Goal: Navigation & Orientation: Find specific page/section

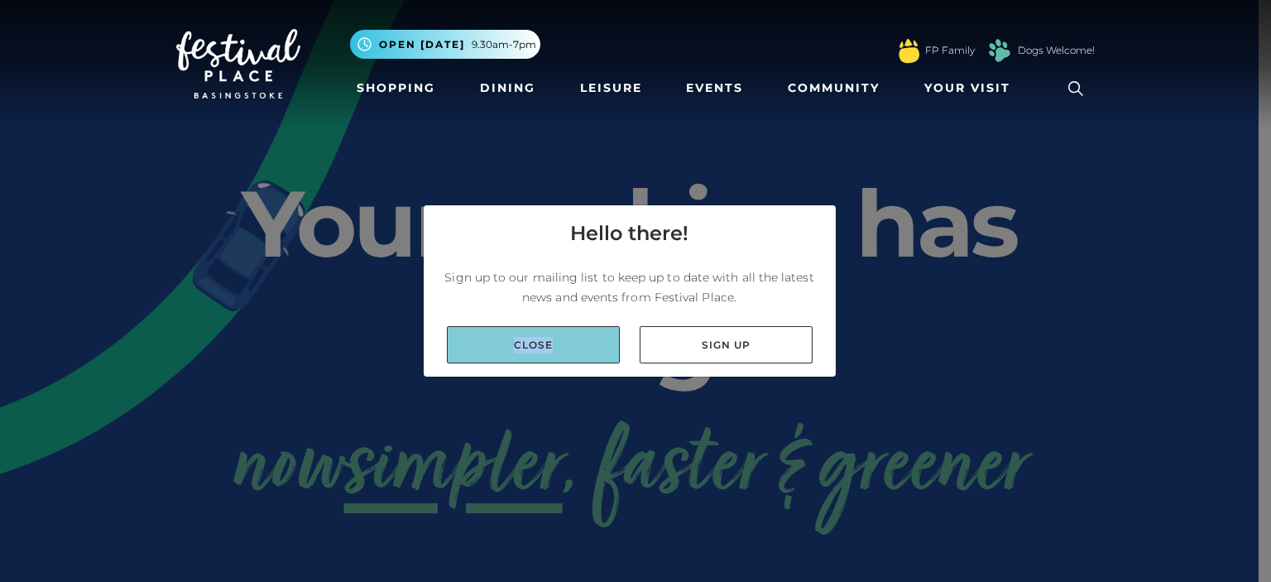
click at [551, 347] on link "Close" at bounding box center [533, 344] width 173 height 37
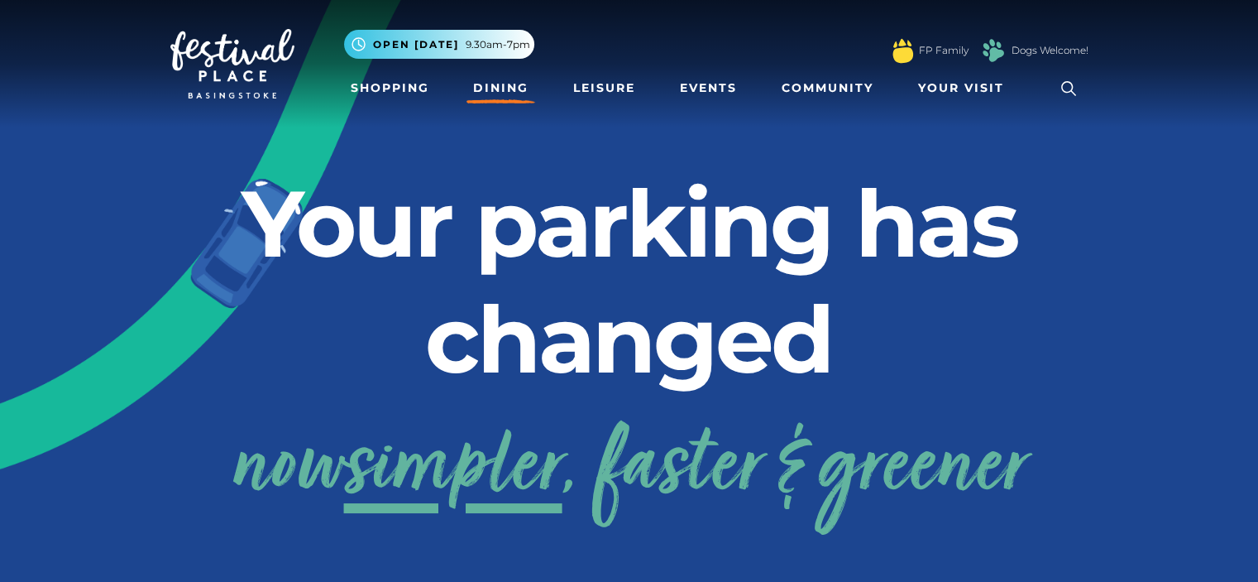
click at [503, 87] on link "Dining" at bounding box center [501, 88] width 69 height 31
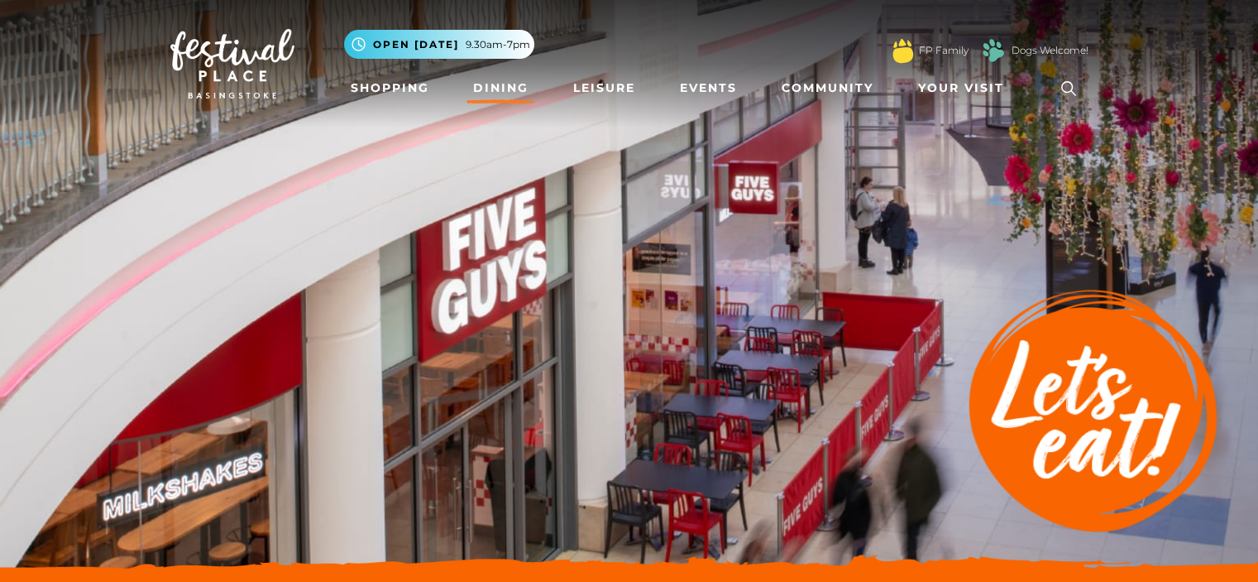
click at [256, 60] on img at bounding box center [232, 63] width 124 height 69
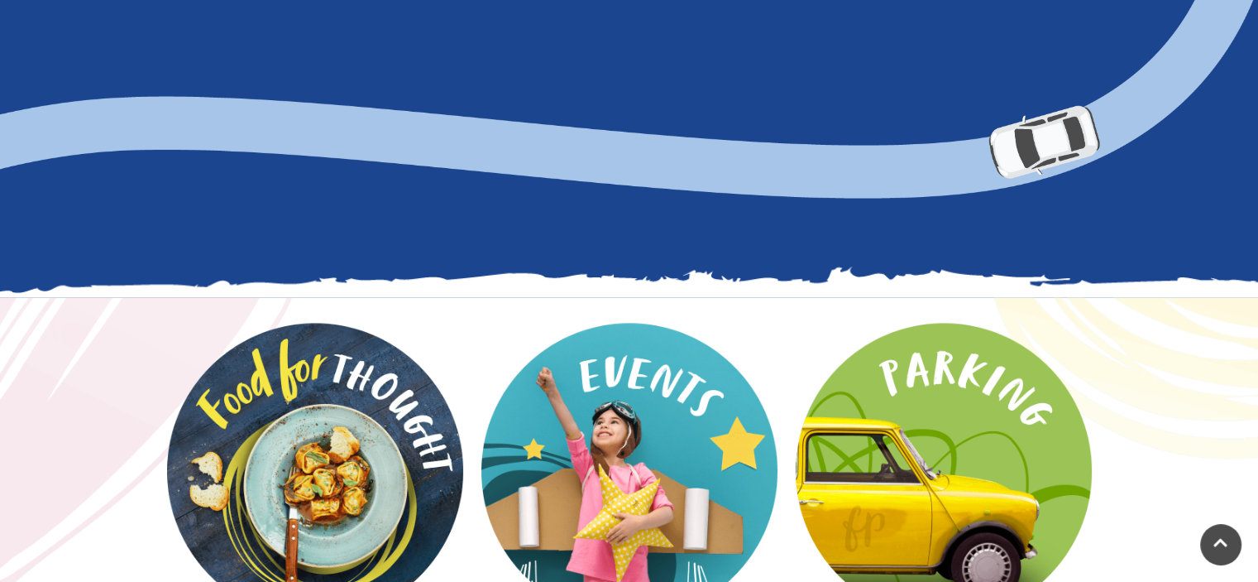
scroll to position [2151, 0]
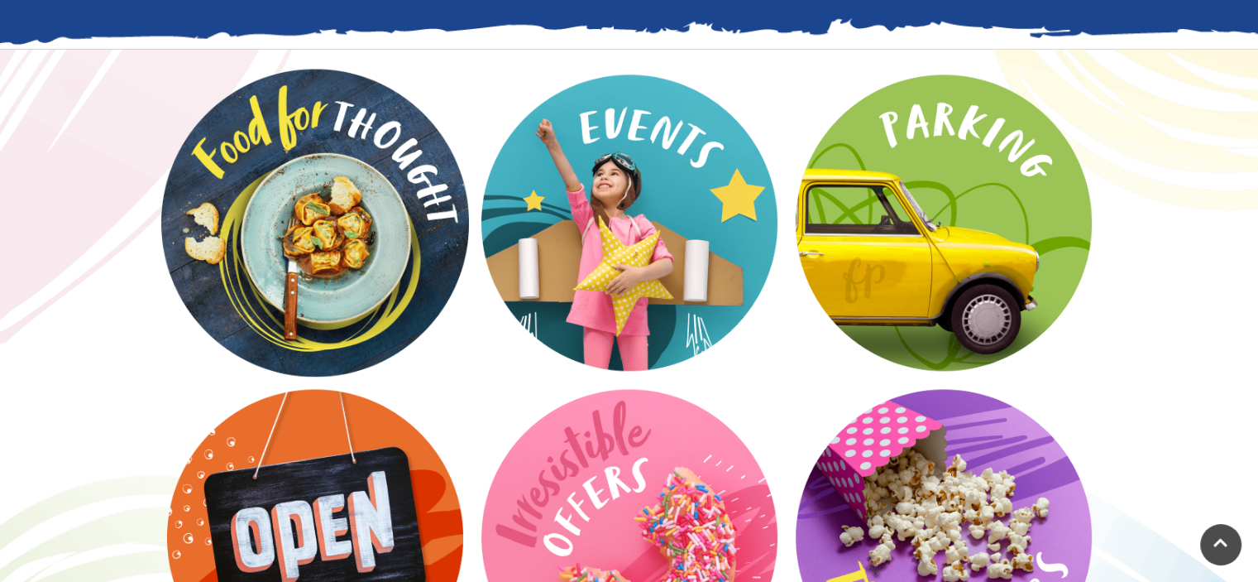
click at [391, 209] on video at bounding box center [315, 223] width 308 height 308
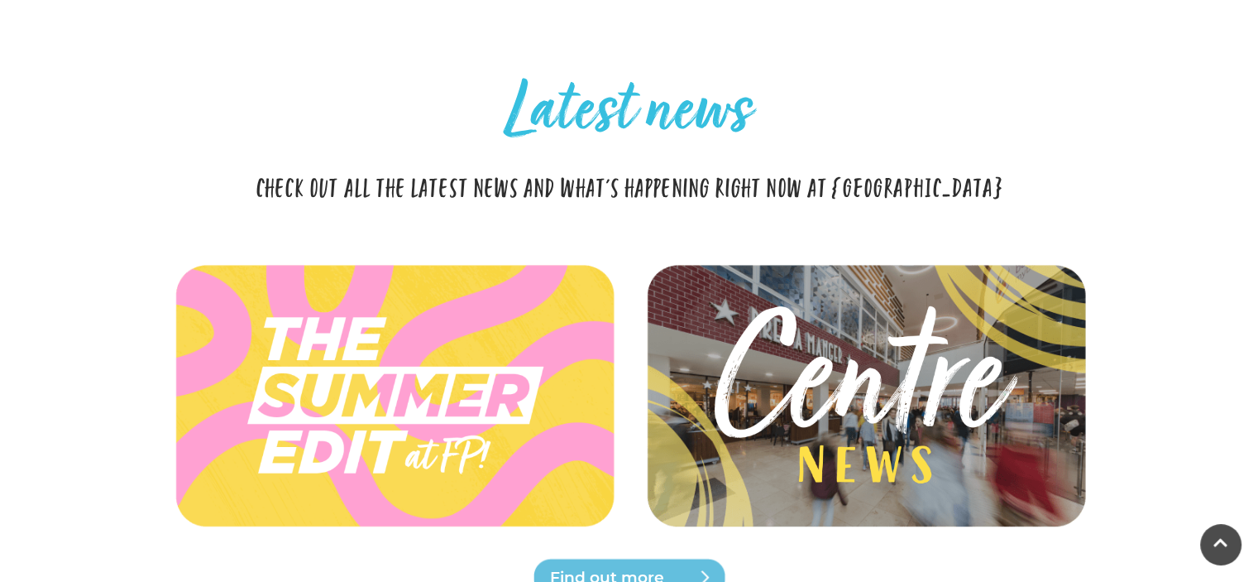
scroll to position [3640, 0]
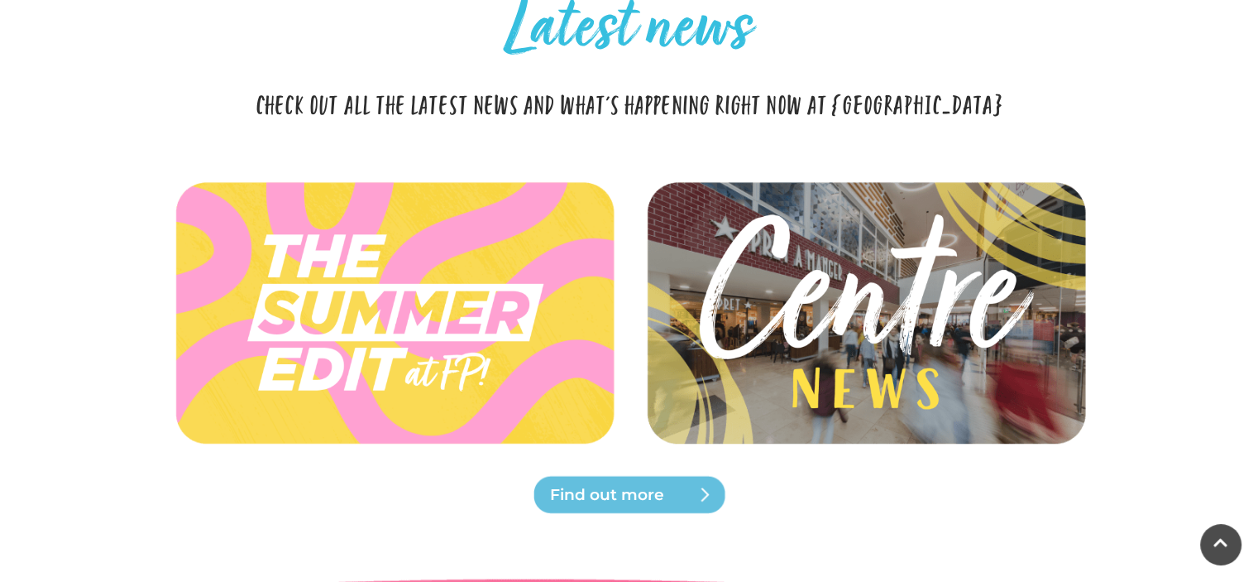
click at [789, 314] on img at bounding box center [865, 313] width 491 height 221
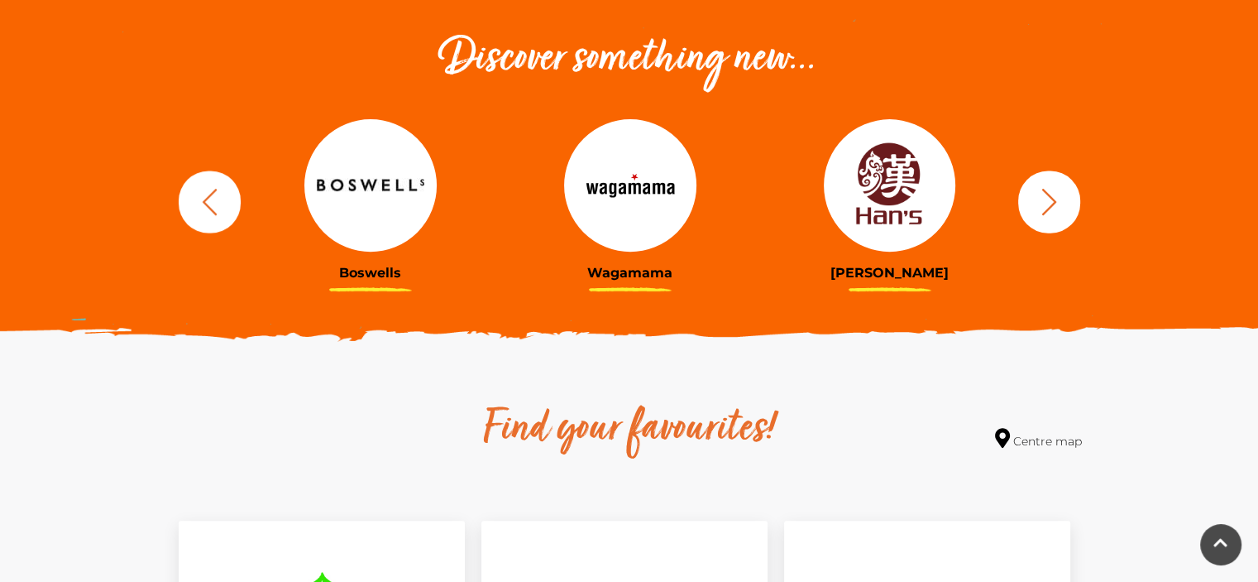
scroll to position [827, 0]
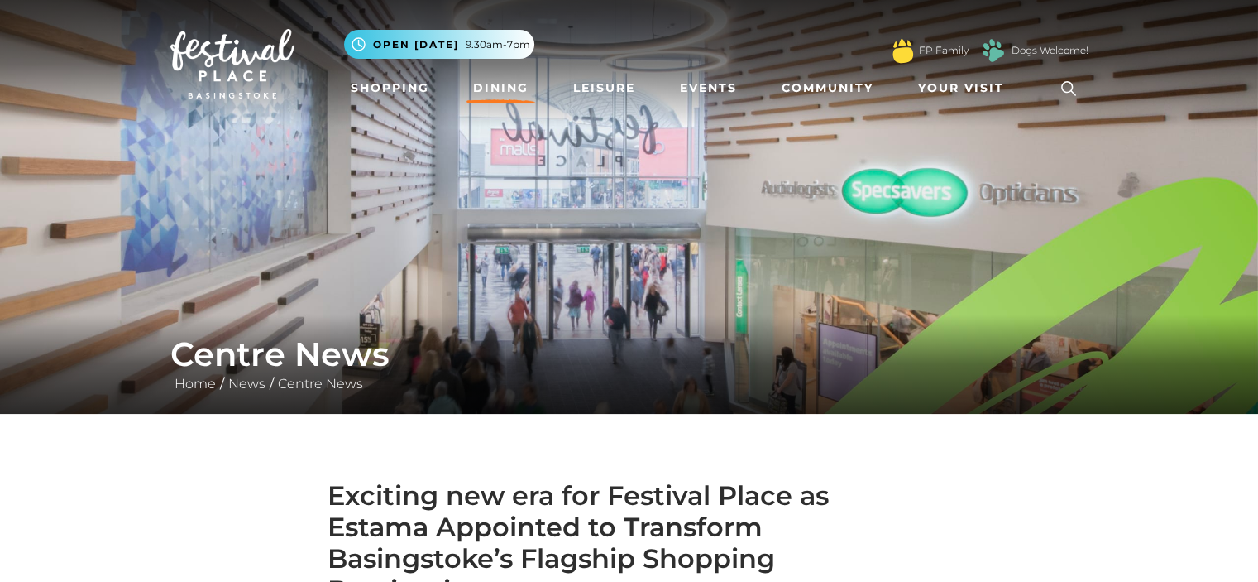
click at [496, 85] on link "Dining" at bounding box center [501, 88] width 69 height 31
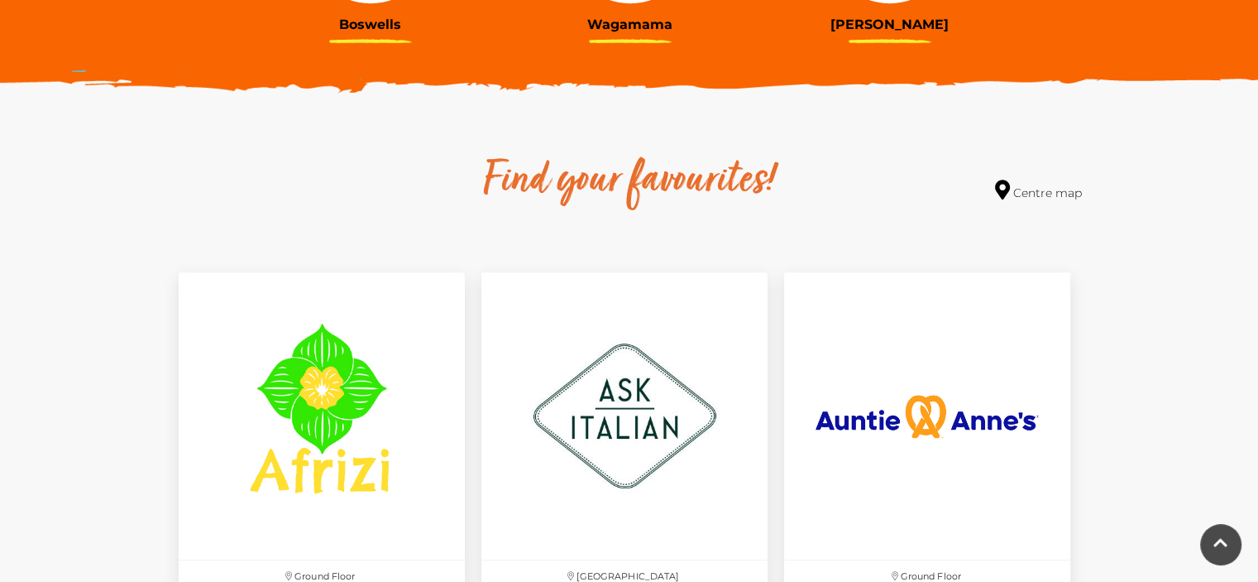
scroll to position [496, 0]
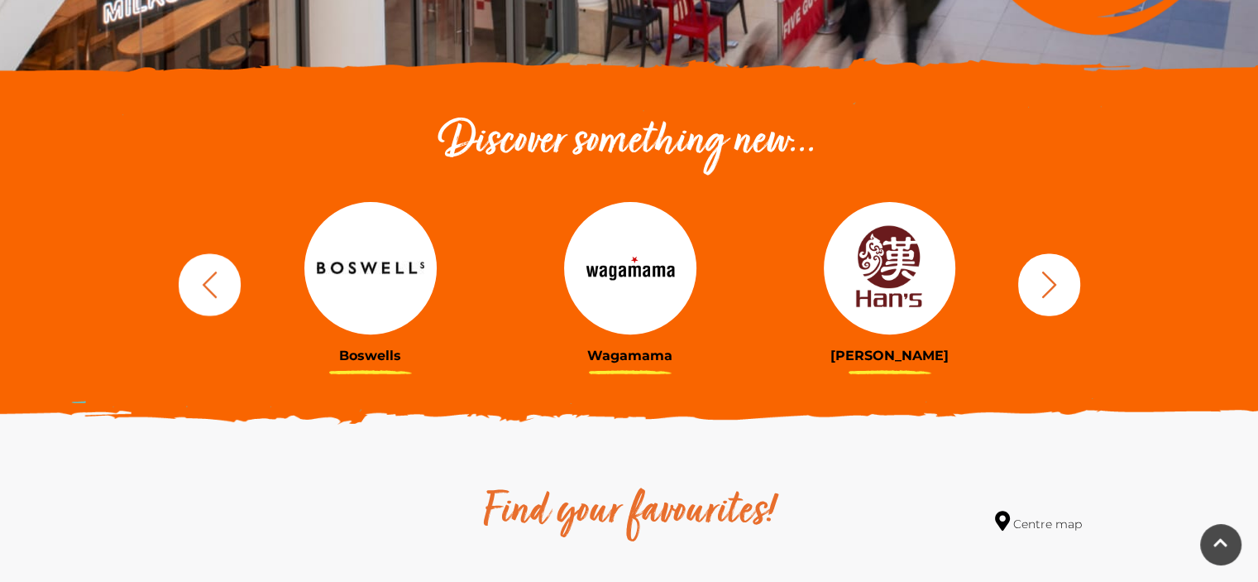
click at [217, 279] on icon "button" at bounding box center [209, 284] width 31 height 31
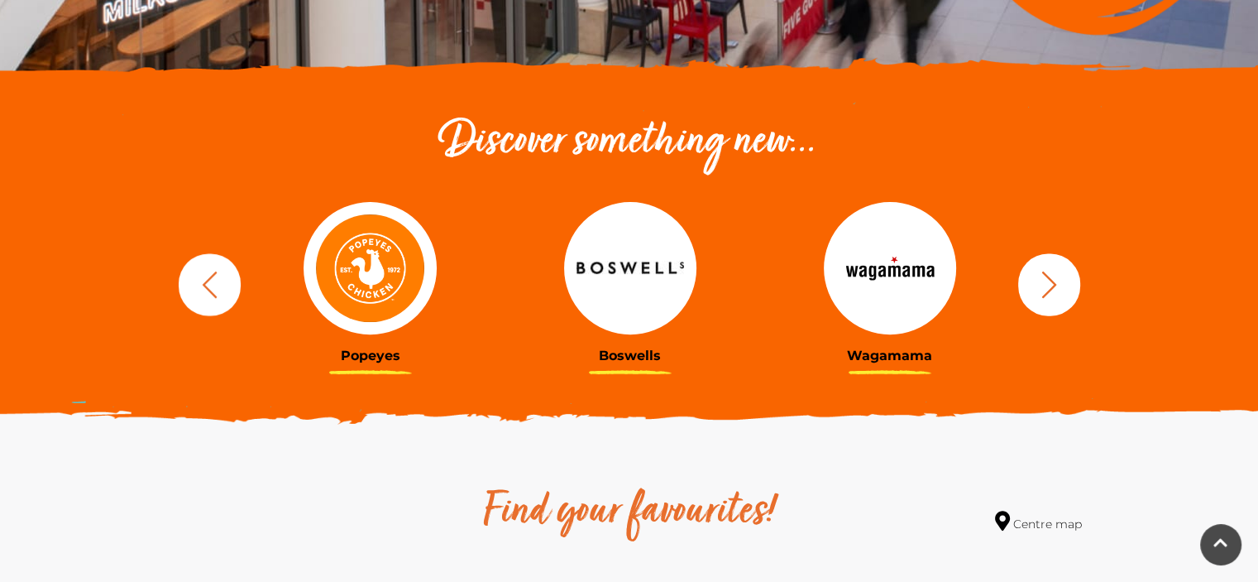
click at [398, 285] on img at bounding box center [370, 268] width 132 height 132
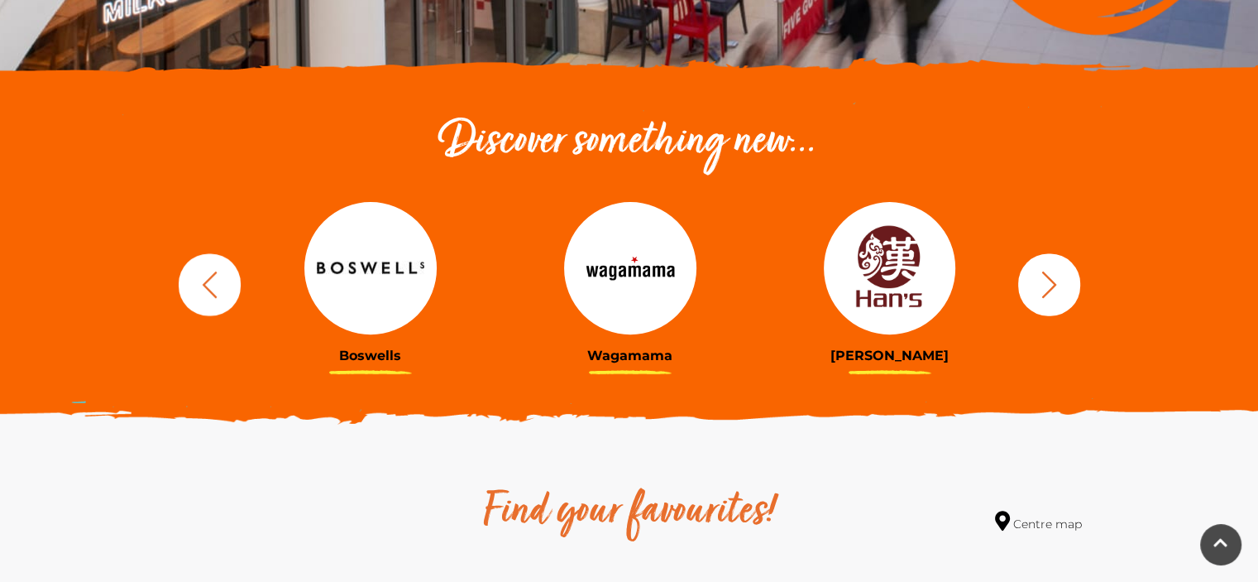
click at [924, 306] on img at bounding box center [890, 268] width 132 height 132
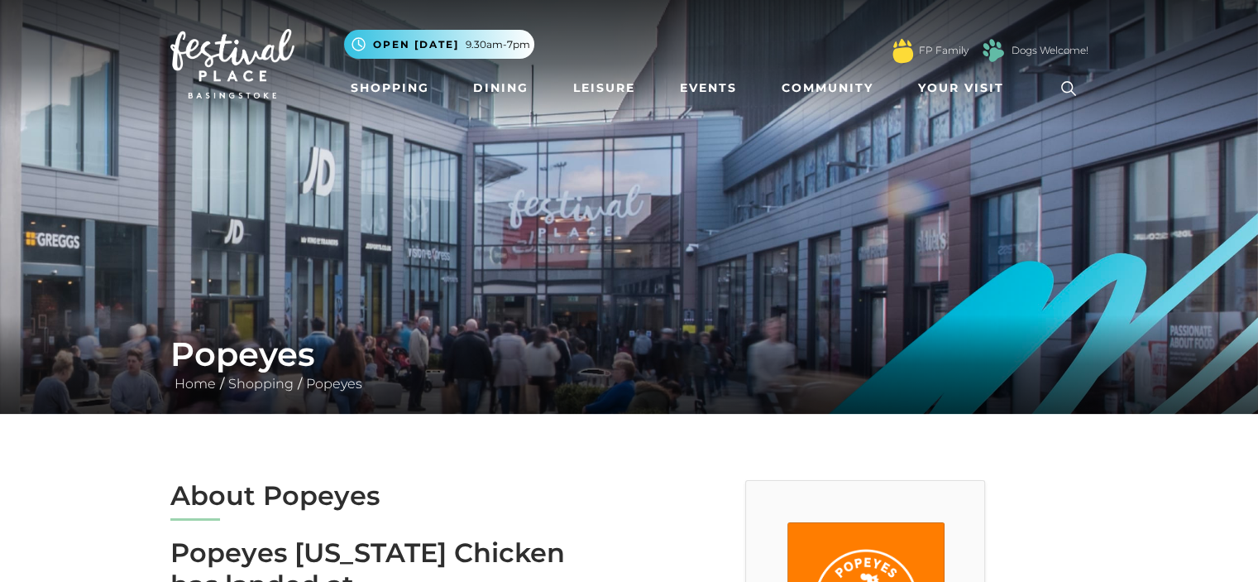
scroll to position [331, 0]
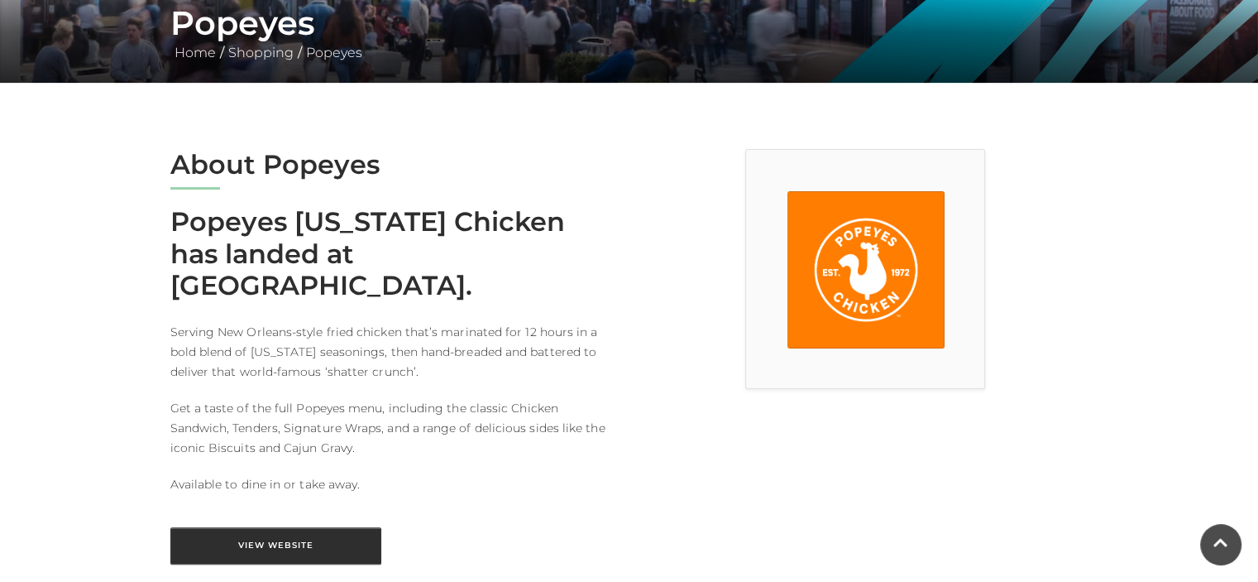
click at [318, 527] on link "View Website" at bounding box center [275, 545] width 211 height 37
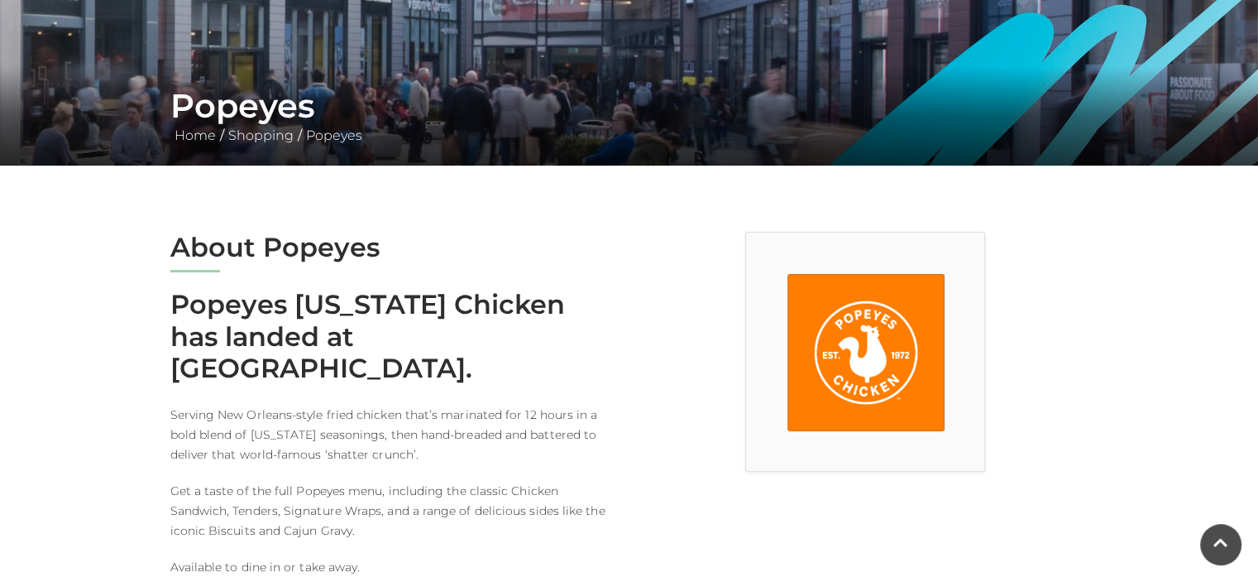
scroll to position [579, 0]
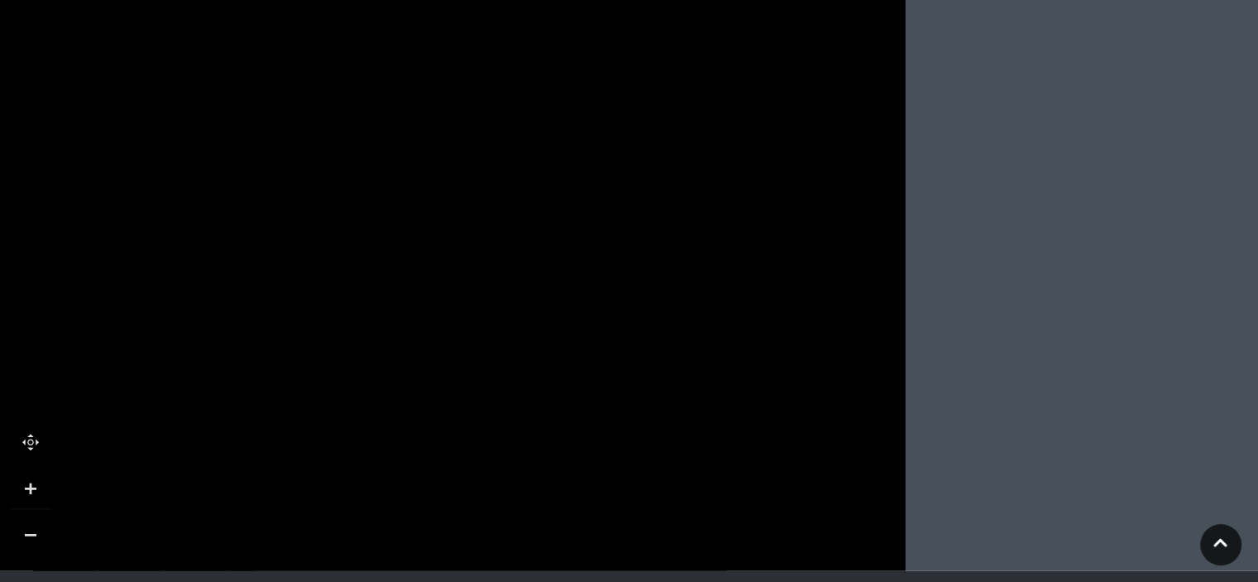
scroll to position [2151, 0]
